Goal: Task Accomplishment & Management: Use online tool/utility

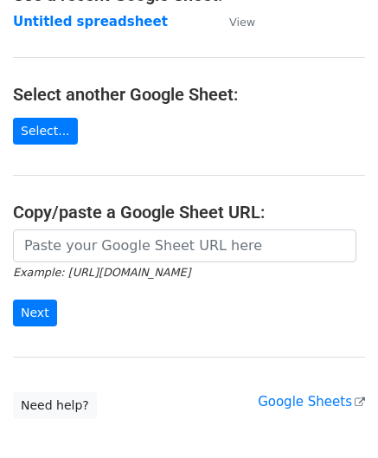
scroll to position [227, 0]
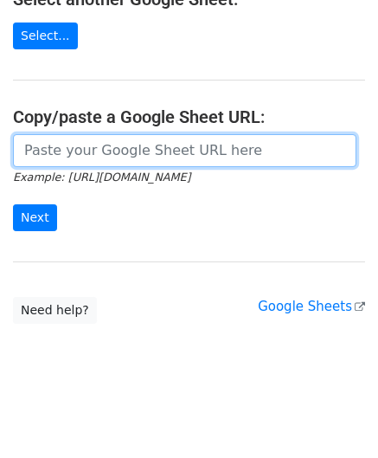
click at [86, 150] on input "url" at bounding box center [184, 150] width 343 height 33
paste input "[URL][DOMAIN_NAME]"
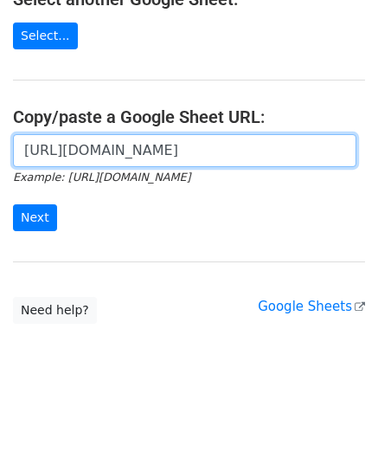
scroll to position [0, 365]
type input "[URL][DOMAIN_NAME]"
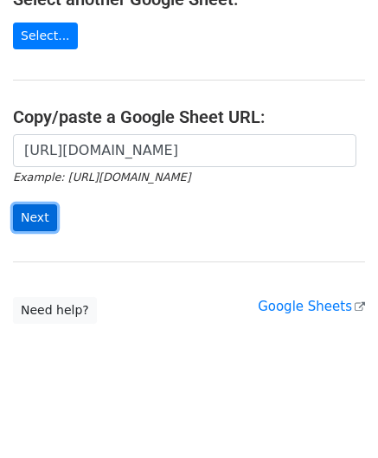
click at [43, 221] on input "Next" at bounding box center [35, 217] width 44 height 27
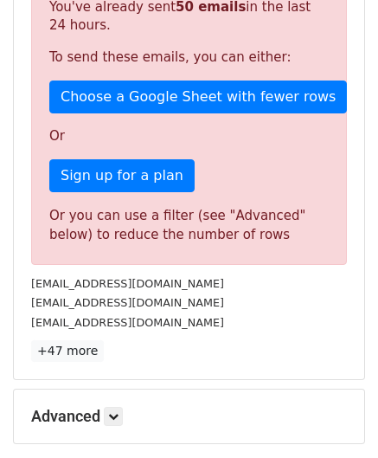
scroll to position [534, 0]
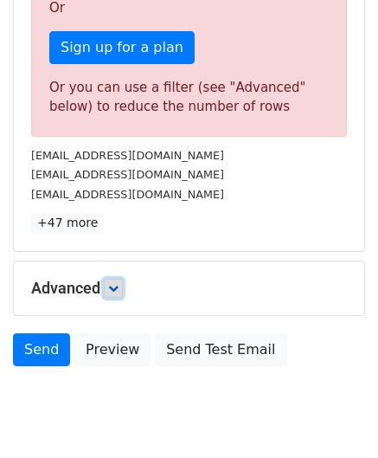
click at [119, 283] on icon at bounding box center [113, 288] width 10 height 10
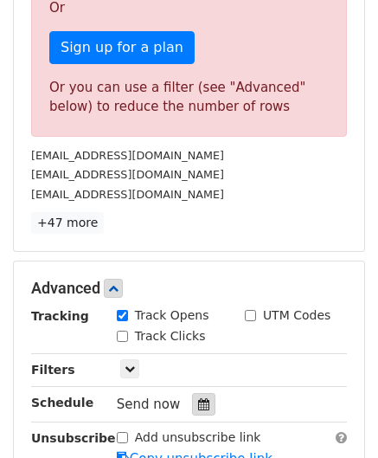
click at [198, 404] on icon at bounding box center [203, 404] width 11 height 12
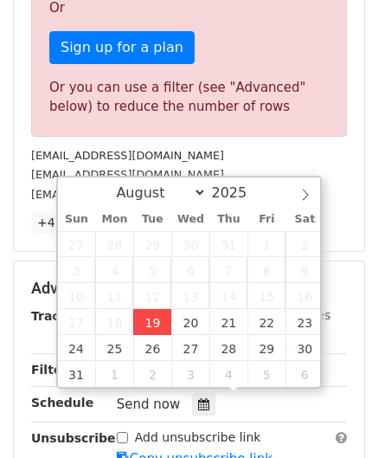
type input "[DATE] 12:00"
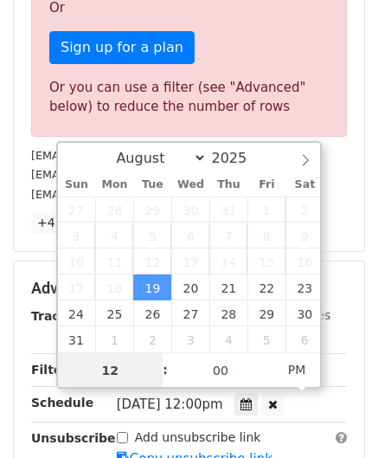
paste input "3"
type input "3"
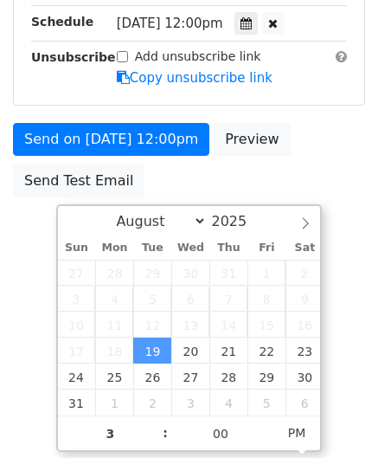
type input "[DATE] 15:00"
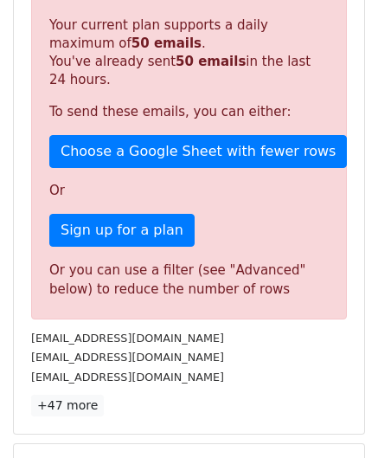
scroll to position [793, 0]
